Goal: Information Seeking & Learning: Check status

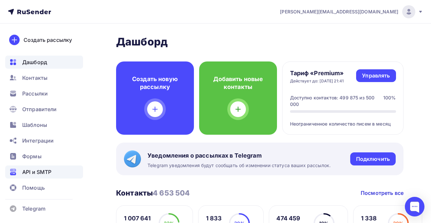
click at [41, 178] on div "API и SMTP" at bounding box center [44, 171] width 78 height 13
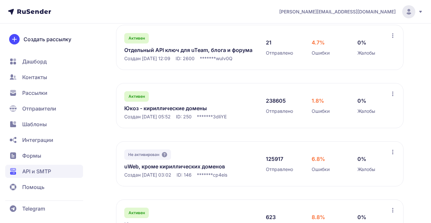
scroll to position [133, 0]
click at [194, 50] on link "Отдельный API ключ для uTeam, блога и форума" at bounding box center [188, 50] width 128 height 8
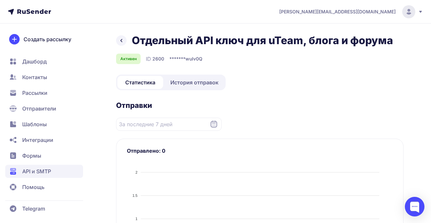
click at [190, 78] on link "История отправок" at bounding box center [194, 82] width 60 height 13
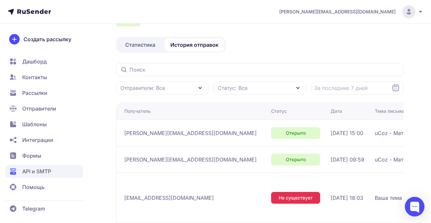
scroll to position [37, 0]
click at [43, 170] on span "API и SMTP" at bounding box center [36, 171] width 29 height 8
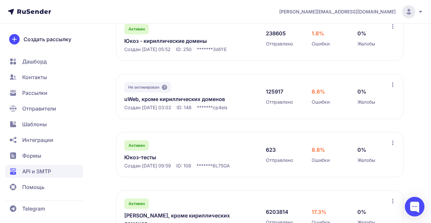
scroll to position [193, 0]
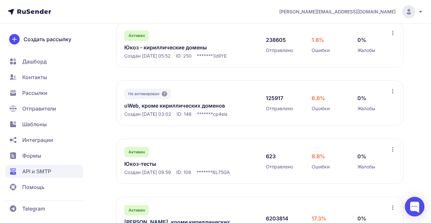
click at [172, 105] on link "uWeb, кроме кириллических доменов" at bounding box center [188, 106] width 128 height 8
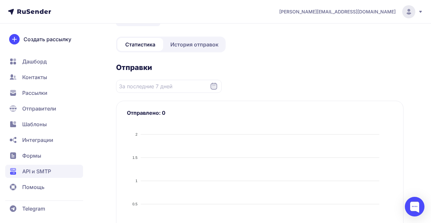
scroll to position [41, 0]
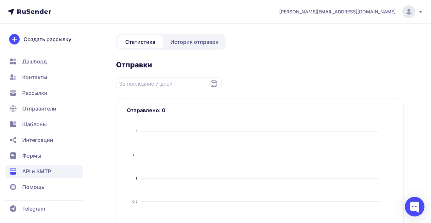
click at [217, 84] on icon at bounding box center [213, 83] width 7 height 7
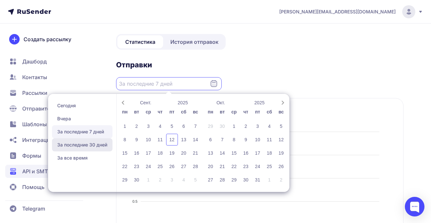
click at [83, 141] on span "За последние 30 дней" at bounding box center [82, 144] width 60 height 13
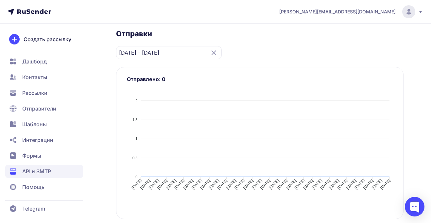
scroll to position [76, 0]
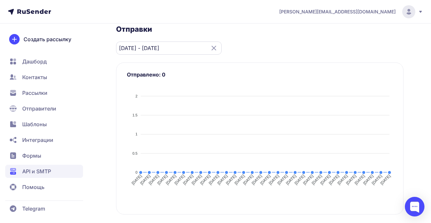
click at [199, 45] on input "14.08.2025 - 12.09.2025" at bounding box center [169, 48] width 106 height 13
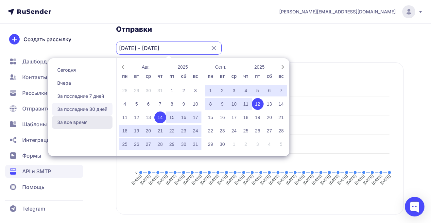
click at [82, 120] on span "За все время" at bounding box center [82, 122] width 60 height 13
type input "13.08.2023 - 12.09.2025"
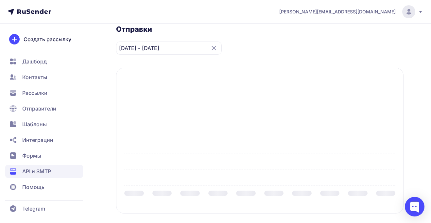
scroll to position [91, 0]
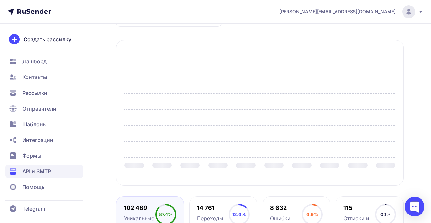
scroll to position [64, 0]
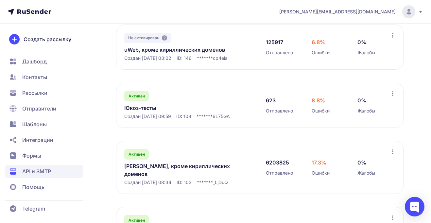
scroll to position [272, 0]
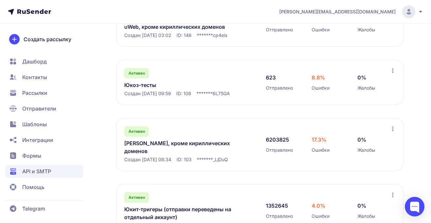
click at [39, 109] on span "Отправители" at bounding box center [39, 109] width 34 height 8
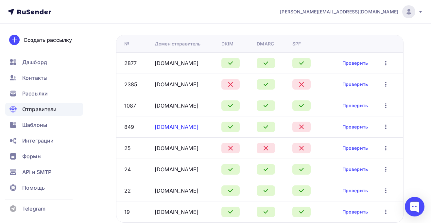
scroll to position [78, 0]
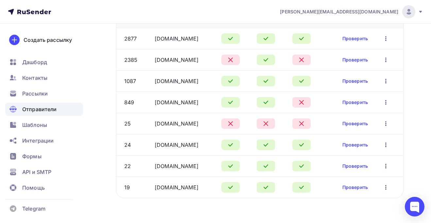
drag, startPoint x: 184, startPoint y: 101, endPoint x: 150, endPoint y: 100, distance: 34.7
click at [150, 100] on tr "849 uweb.ru Проверить Редактировать Удалить" at bounding box center [259, 102] width 287 height 21
copy tr "uweb.ru"
click at [182, 102] on div "uweb.ru" at bounding box center [185, 102] width 61 height 8
drag, startPoint x: 184, startPoint y: 102, endPoint x: 154, endPoint y: 102, distance: 29.8
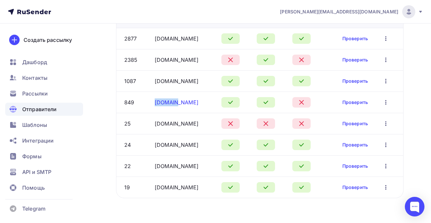
click at [155, 102] on div "uweb.ru" at bounding box center [185, 102] width 61 height 8
copy link "uweb.ru"
click at [179, 102] on div "uweb.ru" at bounding box center [185, 102] width 61 height 8
drag, startPoint x: 181, startPoint y: 101, endPoint x: 155, endPoint y: 102, distance: 26.5
click at [155, 102] on div "uweb.ru" at bounding box center [185, 102] width 61 height 8
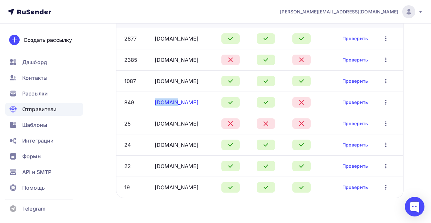
copy link "uweb.ru"
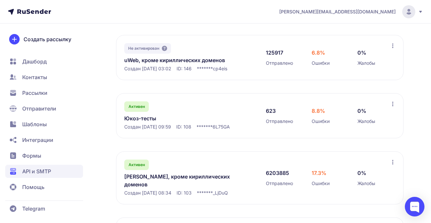
scroll to position [239, 0]
click at [147, 118] on link "Юкоз-тесты" at bounding box center [188, 119] width 128 height 8
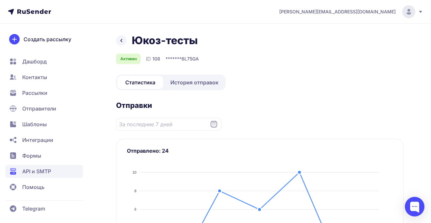
click at [196, 80] on span "История отправок" at bounding box center [194, 82] width 48 height 8
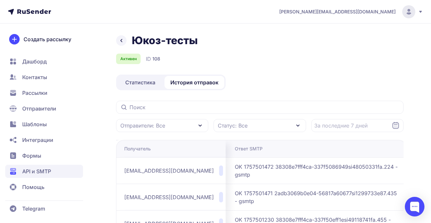
click at [127, 46] on div "Юкоз-тесты" at bounding box center [259, 40] width 287 height 13
click at [125, 43] on icon at bounding box center [121, 41] width 8 height 8
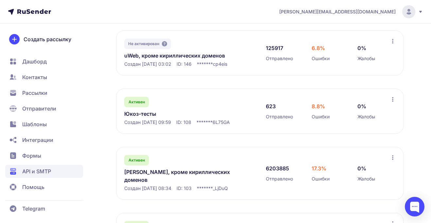
scroll to position [296, 0]
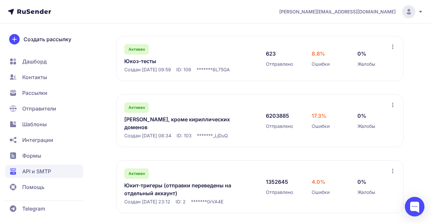
click at [136, 61] on link "Юкоз-тесты" at bounding box center [188, 61] width 128 height 8
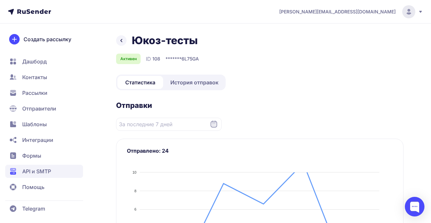
click at [194, 77] on link "История отправок" at bounding box center [194, 82] width 60 height 13
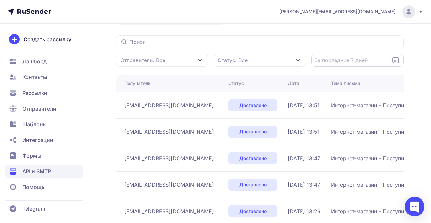
scroll to position [66, 0]
click at [242, 65] on div "Статус: Все" at bounding box center [259, 59] width 92 height 13
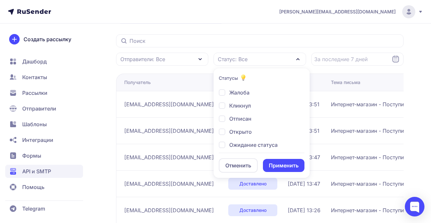
scroll to position [0, 0]
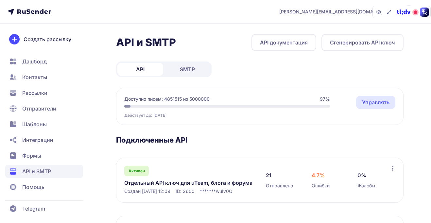
click at [189, 68] on span "SMTP" at bounding box center [187, 69] width 15 height 8
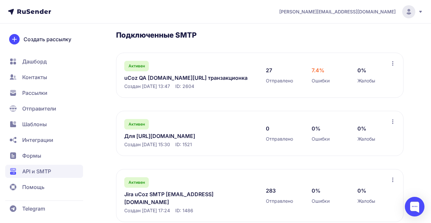
scroll to position [104, 0]
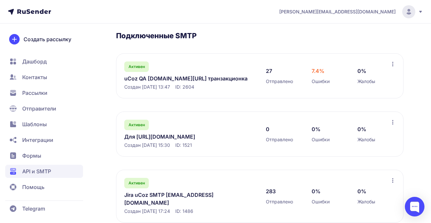
click at [154, 79] on link "uCoz QA ucoz.ru/qa транзакционка" at bounding box center [188, 79] width 128 height 8
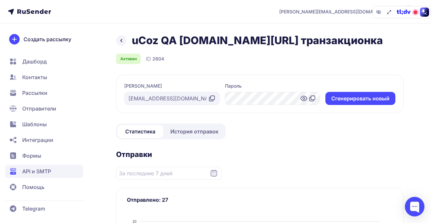
scroll to position [52, 0]
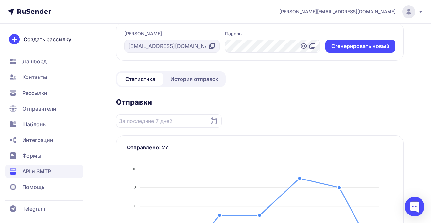
click at [183, 83] on link "История отправок" at bounding box center [194, 79] width 60 height 13
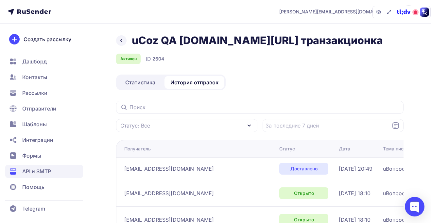
scroll to position [2, 0]
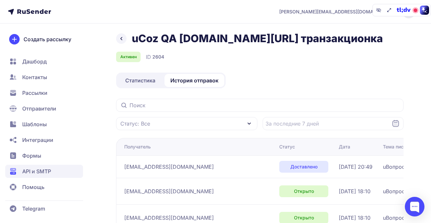
click at [124, 38] on icon at bounding box center [121, 39] width 8 height 8
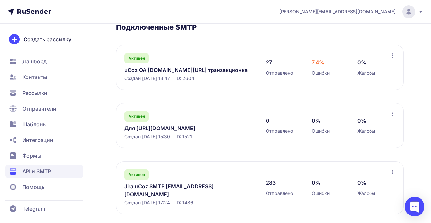
scroll to position [104, 0]
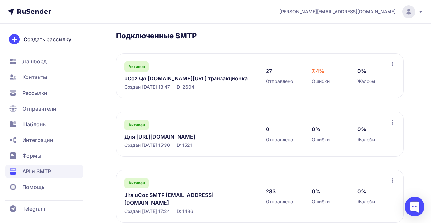
click at [164, 193] on link "Jira uCoz SMTP jira@ucozmail.com" at bounding box center [188, 199] width 128 height 16
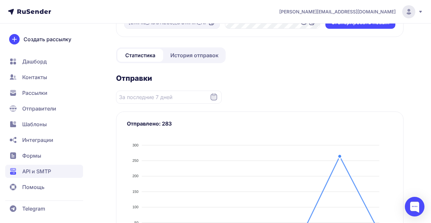
scroll to position [88, 0]
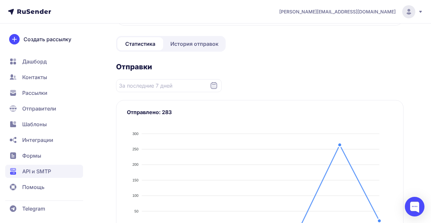
click at [197, 45] on span "История отправок" at bounding box center [194, 44] width 48 height 8
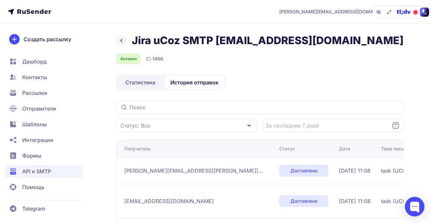
click at [143, 80] on span "Статистика" at bounding box center [140, 82] width 30 height 8
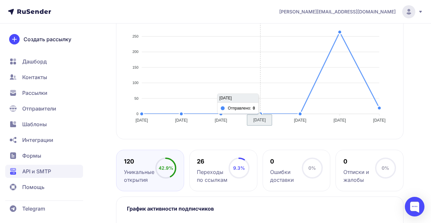
scroll to position [253, 0]
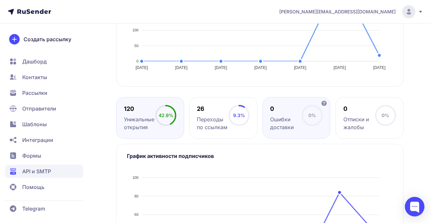
click at [303, 120] on circle at bounding box center [312, 116] width 20 height 20
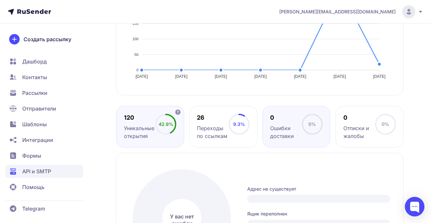
scroll to position [0, 0]
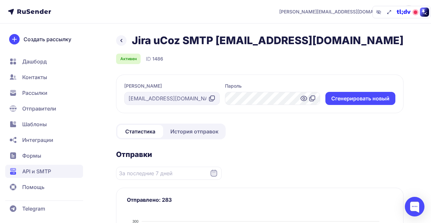
click at [122, 40] on icon at bounding box center [121, 41] width 8 height 8
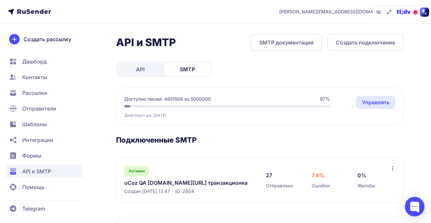
scroll to position [113, 0]
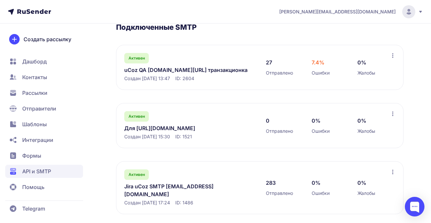
click at [165, 187] on link "Jira uCoz SMTP jira@ucozmail.com" at bounding box center [188, 190] width 128 height 16
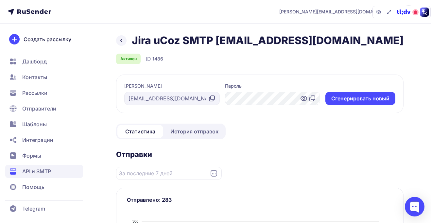
click at [176, 133] on span "История отправок" at bounding box center [194, 131] width 48 height 8
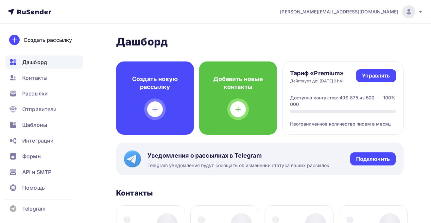
click at [415, 7] on div "[PERSON_NAME][EMAIL_ADDRESS][DOMAIN_NAME]" at bounding box center [351, 11] width 143 height 13
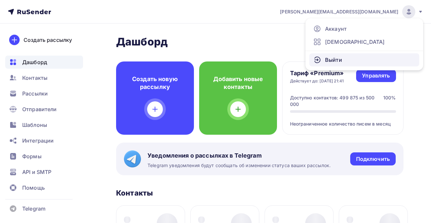
click at [349, 62] on link "Выйти" at bounding box center [364, 59] width 110 height 13
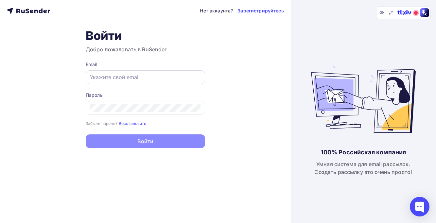
click at [147, 79] on input "text" at bounding box center [145, 77] width 111 height 8
paste input "a.shevtsov+uweb.ru@ucoz-team.net"
type input "a.shevtsov+uweb.ru@ucoz-team.net"
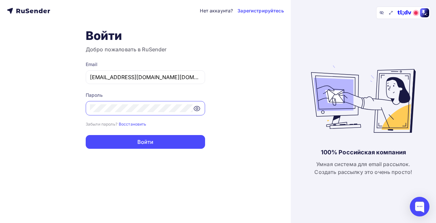
click at [0, 223] on com-1password-button at bounding box center [0, 223] width 0 height 0
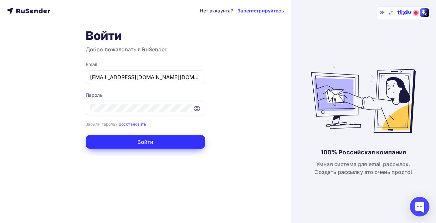
click at [146, 143] on button "Войти" at bounding box center [145, 142] width 119 height 14
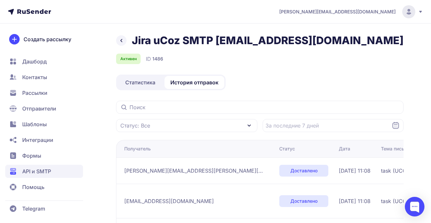
click at [32, 52] on div "Создать рассылку Дашборд Контакты Рассылки Отправители Шаблоны Интеграции Формы…" at bounding box center [44, 114] width 78 height 160
click at [32, 60] on span "Дашборд" at bounding box center [34, 62] width 25 height 8
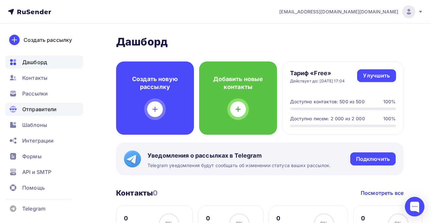
click at [36, 112] on span "Отправители" at bounding box center [39, 109] width 35 height 8
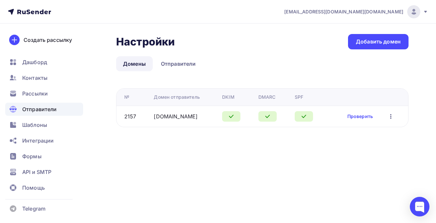
click at [36, 13] on icon at bounding box center [37, 12] width 4 height 4
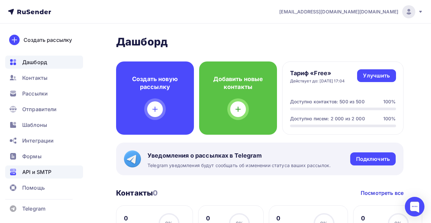
click at [38, 167] on div "API и SMTP" at bounding box center [44, 171] width 78 height 13
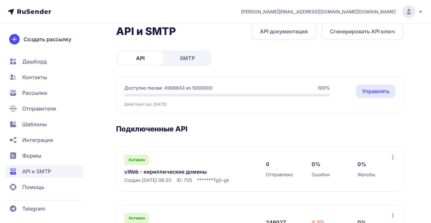
scroll to position [54, 0]
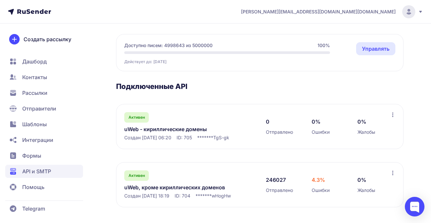
click at [174, 185] on link "uWeb, кроме кириллических доменов" at bounding box center [188, 187] width 128 height 8
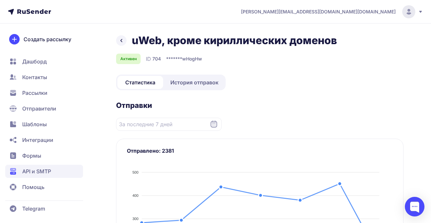
click at [28, 12] on icon at bounding box center [34, 11] width 34 height 5
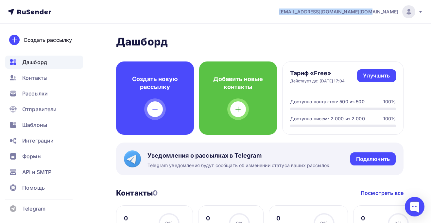
drag, startPoint x: 369, startPoint y: 9, endPoint x: 397, endPoint y: 9, distance: 27.5
click at [398, 10] on div "[EMAIL_ADDRESS][DOMAIN_NAME][DOMAIN_NAME] Аккаунт Тарифы Выйти" at bounding box center [347, 11] width 151 height 13
copy span "[EMAIL_ADDRESS][DOMAIN_NAME][DOMAIN_NAME]"
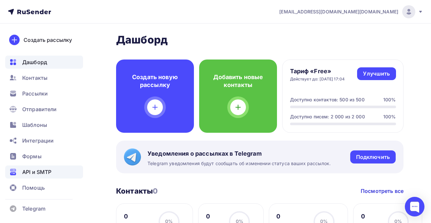
click at [39, 168] on span "API и SMTP" at bounding box center [36, 172] width 29 height 8
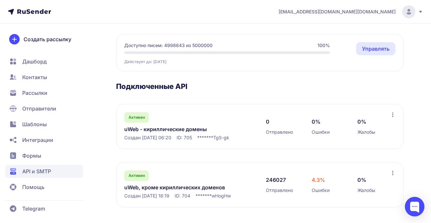
scroll to position [30, 0]
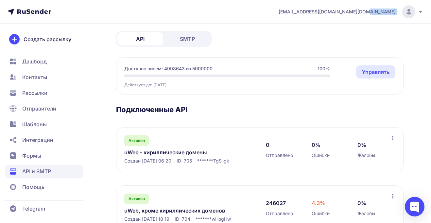
click at [405, 17] on icon at bounding box center [408, 11] width 13 height 13
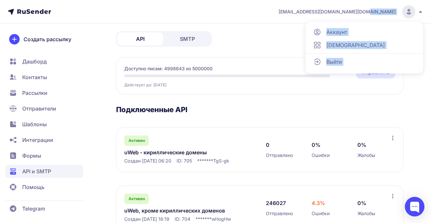
click at [348, 62] on div "Выйти" at bounding box center [364, 61] width 110 height 13
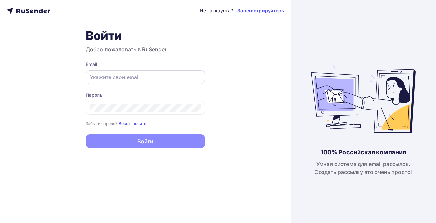
click at [144, 75] on input "text" at bounding box center [145, 77] width 111 height 8
click at [0, 223] on com-1password-button at bounding box center [0, 223] width 0 height 0
type input "[PERSON_NAME][EMAIL_ADDRESS][DOMAIN_NAME]"
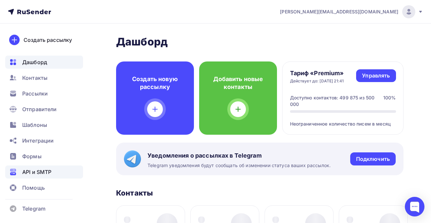
click at [39, 166] on div "API и SMTP" at bounding box center [44, 171] width 78 height 13
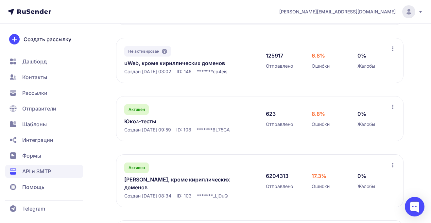
scroll to position [229, 0]
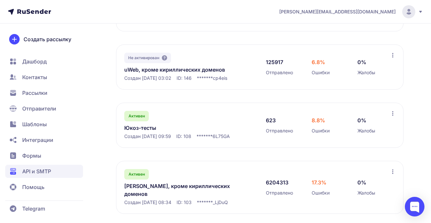
click at [186, 69] on link "uWeb, кроме кириллических доменов" at bounding box center [188, 70] width 128 height 8
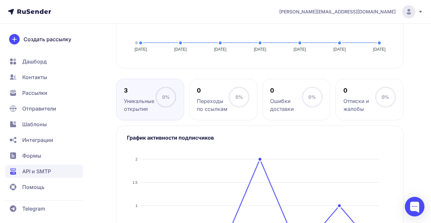
scroll to position [50, 0]
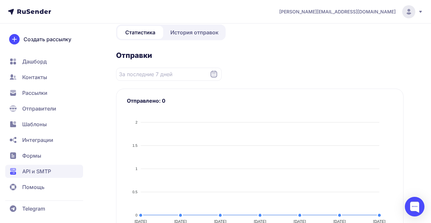
click at [187, 39] on div "Статистика История отправок" at bounding box center [170, 33] width 109 height 16
click at [190, 35] on span "История отправок" at bounding box center [194, 32] width 48 height 8
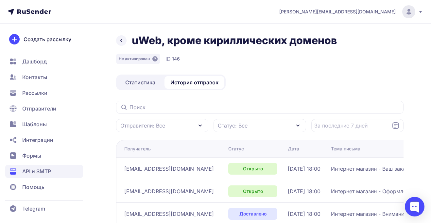
click at [120, 38] on icon at bounding box center [121, 41] width 8 height 8
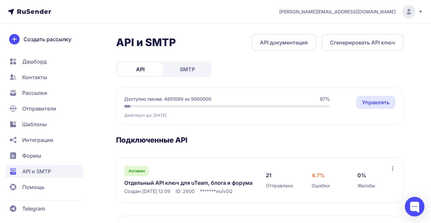
click at [406, 8] on circle at bounding box center [408, 11] width 13 height 13
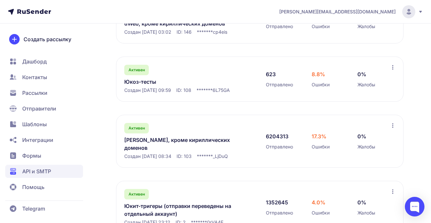
scroll to position [277, 0]
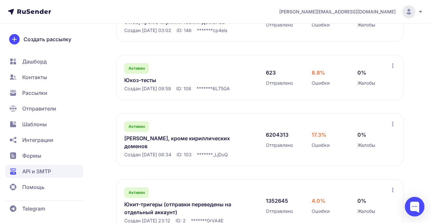
click at [173, 139] on link "Юкоз, кроме кириллических доменов" at bounding box center [188, 142] width 128 height 16
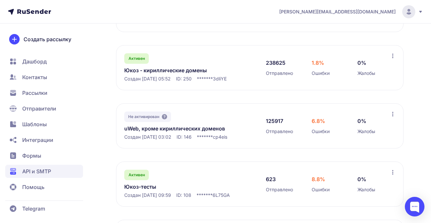
scroll to position [144, 0]
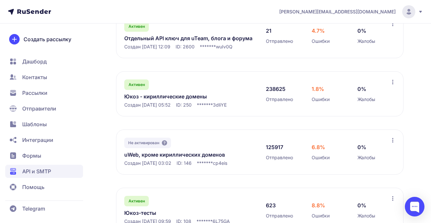
click at [164, 97] on link "Юкоз - кириллические домены" at bounding box center [188, 96] width 128 height 8
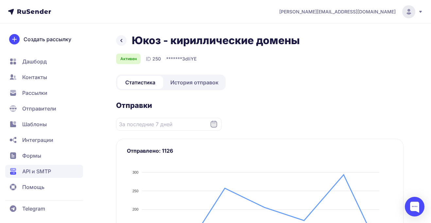
click at [191, 85] on span "История отправок" at bounding box center [194, 82] width 48 height 8
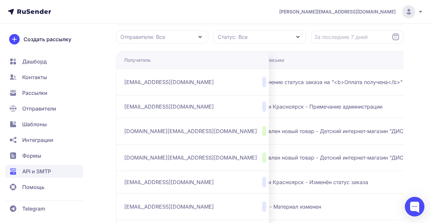
scroll to position [89, 0]
click at [156, 131] on span "disneyshop.office@gmail.com" at bounding box center [190, 130] width 133 height 8
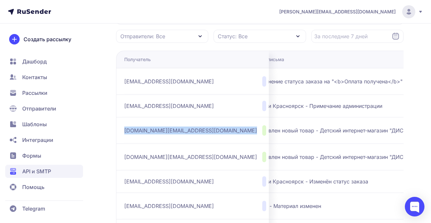
click at [156, 131] on span "disneyshop.office@gmail.com" at bounding box center [190, 130] width 133 height 8
copy div "disneyshop.office@gmail.com"
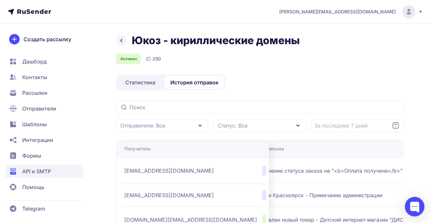
click at [416, 14] on div "[PERSON_NAME][EMAIL_ADDRESS][DOMAIN_NAME]" at bounding box center [351, 11] width 144 height 13
click at [360, 66] on div "Выйти" at bounding box center [364, 61] width 110 height 13
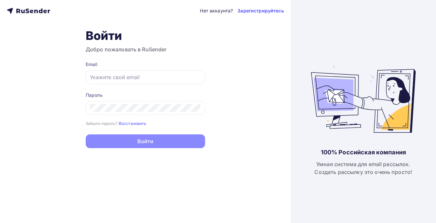
click at [131, 86] on form "Email Пароль Забыли пароль? Восстановить Забыли пароль? Восстановить Войти Нет …" at bounding box center [145, 104] width 119 height 87
click at [121, 73] on div at bounding box center [145, 77] width 119 height 14
click at [116, 82] on div at bounding box center [145, 77] width 119 height 14
click at [119, 80] on input "text" at bounding box center [145, 77] width 111 height 8
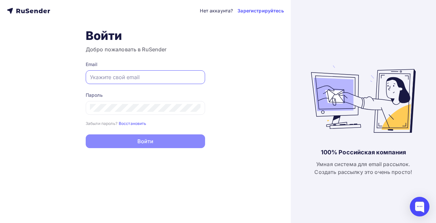
type input "[EMAIL_ADDRESS][DOMAIN_NAME]"
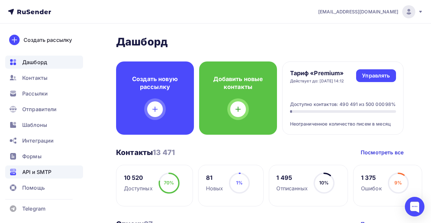
click at [35, 167] on div "API и SMTP" at bounding box center [44, 171] width 78 height 13
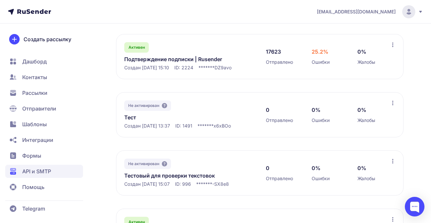
scroll to position [178, 0]
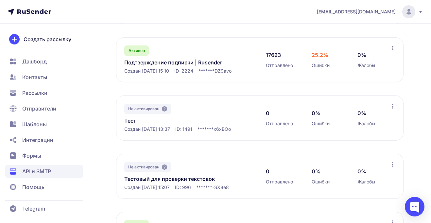
click at [412, 15] on circle at bounding box center [408, 11] width 13 height 13
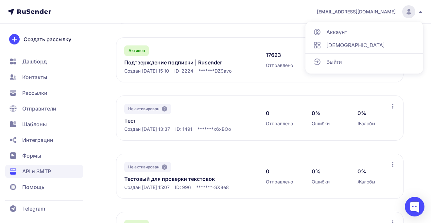
click at [351, 60] on div "Выйти" at bounding box center [364, 61] width 110 height 13
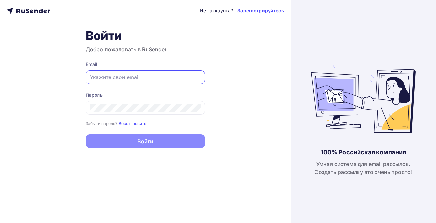
click at [139, 76] on input "text" at bounding box center [145, 77] width 111 height 8
type input "[PERSON_NAME][EMAIL_ADDRESS][DOMAIN_NAME][DOMAIN_NAME]"
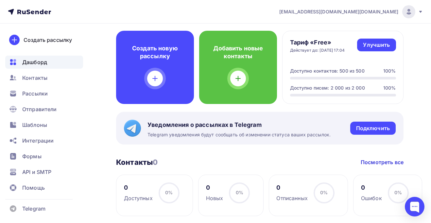
scroll to position [43, 0]
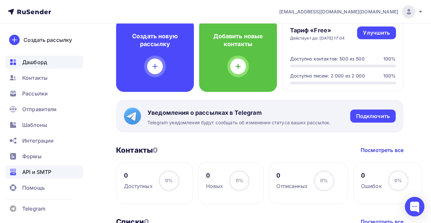
click at [37, 167] on div "API и SMTP" at bounding box center [44, 171] width 78 height 13
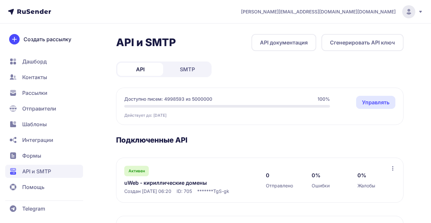
scroll to position [54, 0]
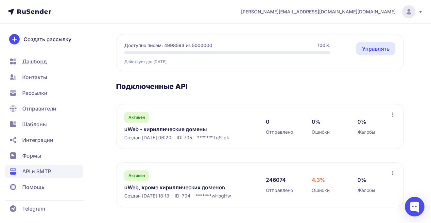
click at [177, 129] on link "uWeb - кириллические домены" at bounding box center [188, 129] width 128 height 8
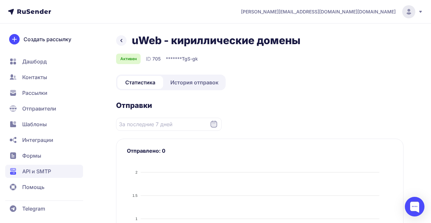
click at [175, 83] on span "История отправок" at bounding box center [194, 82] width 48 height 8
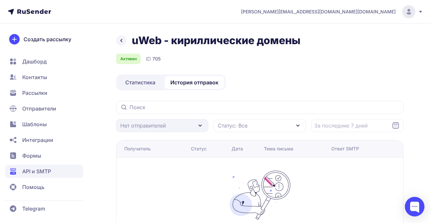
click at [124, 41] on icon at bounding box center [121, 41] width 8 height 8
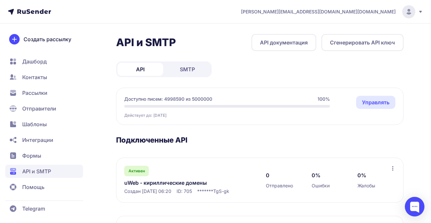
scroll to position [54, 0]
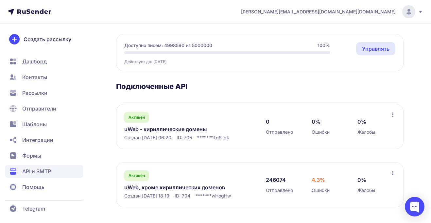
click at [159, 183] on link "uWeb, кроме кириллических доменов" at bounding box center [188, 187] width 128 height 8
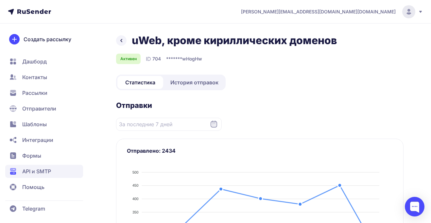
click at [194, 87] on link "История отправок" at bounding box center [194, 82] width 60 height 13
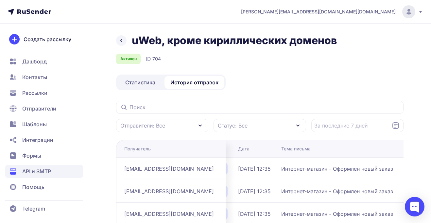
click at [154, 59] on span "704" at bounding box center [156, 59] width 8 height 7
copy span "704"
click at [416, 11] on div "a.shevtsov+uweb.ru@ucoz-team.net" at bounding box center [332, 11] width 182 height 13
click at [117, 44] on div "uWeb, кроме кириллических доменов" at bounding box center [259, 40] width 287 height 13
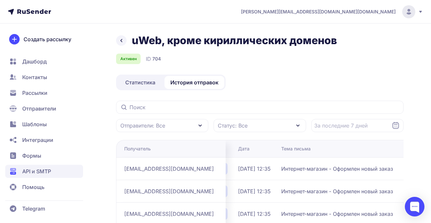
click at [124, 39] on icon at bounding box center [121, 41] width 8 height 8
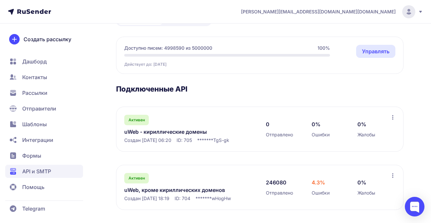
scroll to position [54, 0]
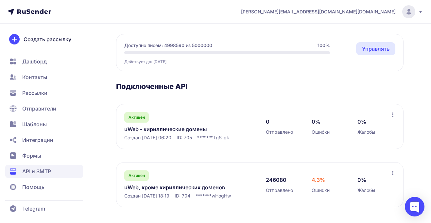
click at [419, 8] on div "a.shevtsov+uweb.ru@ucoz-team.net" at bounding box center [332, 11] width 182 height 13
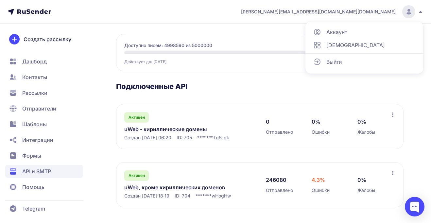
click at [364, 62] on div "Выйти" at bounding box center [364, 61] width 110 height 13
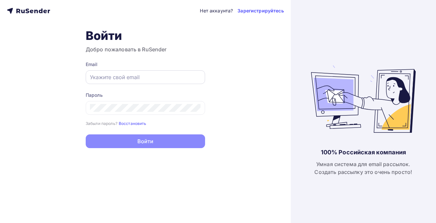
click at [162, 74] on input "text" at bounding box center [145, 77] width 111 height 8
type input "[PERSON_NAME][EMAIL_ADDRESS][DOMAIN_NAME]"
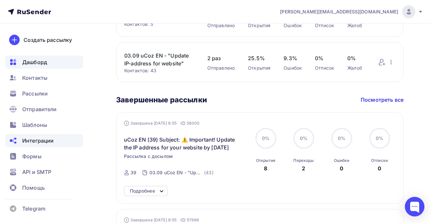
scroll to position [329, 0]
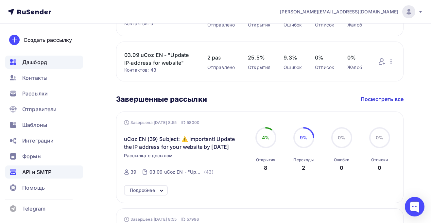
click at [38, 172] on span "API и SMTP" at bounding box center [36, 172] width 29 height 8
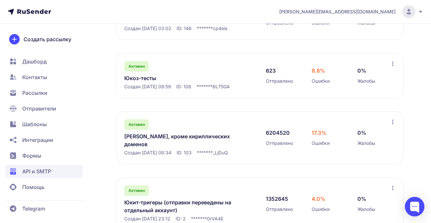
scroll to position [261, 0]
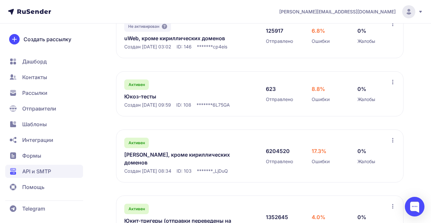
click at [171, 154] on link "[PERSON_NAME], кроме кириллических доменов" at bounding box center [188, 159] width 128 height 16
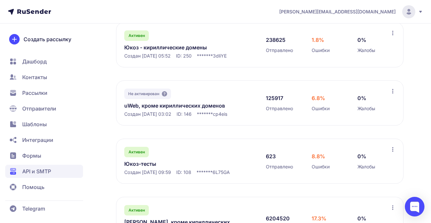
scroll to position [179, 0]
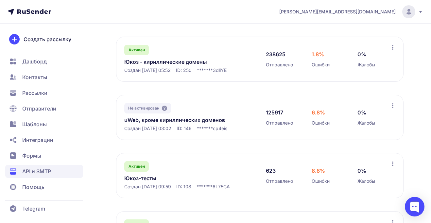
click at [168, 64] on link "Юкоз - кириллические домены" at bounding box center [188, 62] width 128 height 8
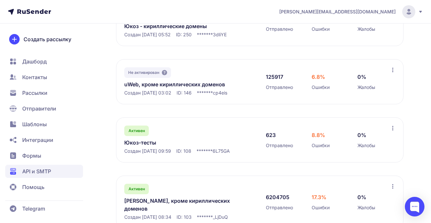
scroll to position [206, 0]
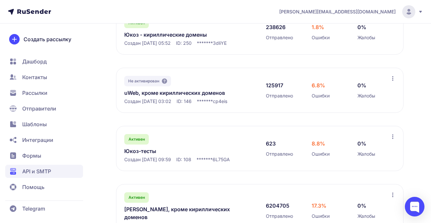
click at [150, 151] on link "Юкоз-тесты" at bounding box center [188, 151] width 128 height 8
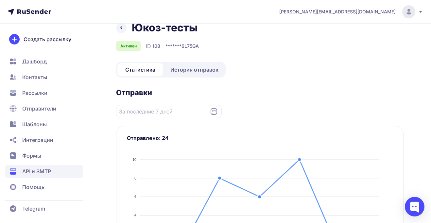
scroll to position [13, 0]
click at [189, 71] on span "История отправок" at bounding box center [194, 69] width 48 height 8
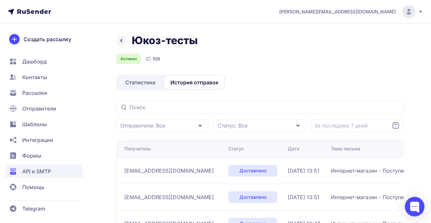
click at [126, 40] on link at bounding box center [121, 40] width 10 height 10
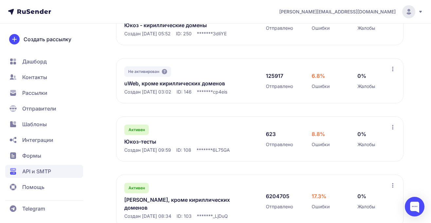
scroll to position [220, 0]
